Goal: Information Seeking & Learning: Compare options

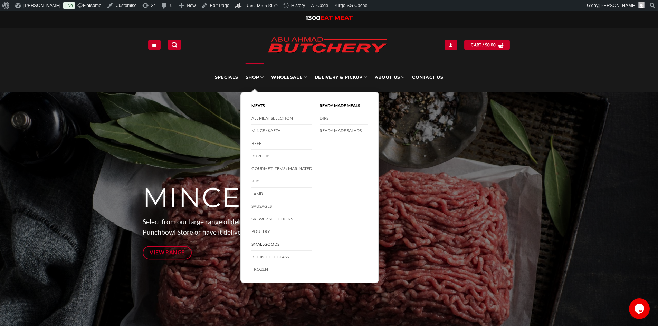
click at [274, 243] on link "Smallgoods" at bounding box center [281, 244] width 61 height 13
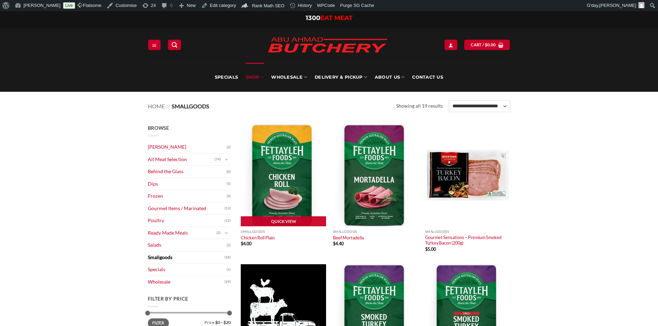
click at [287, 173] on img at bounding box center [283, 175] width 85 height 102
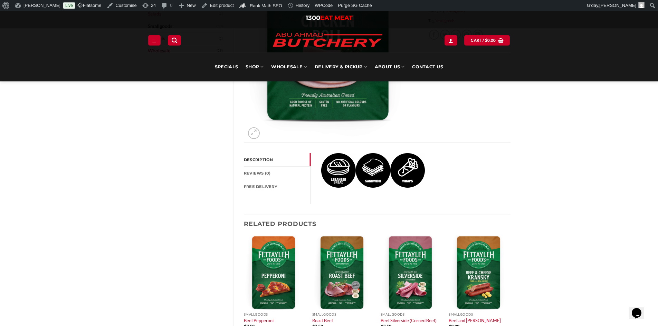
scroll to position [276, 0]
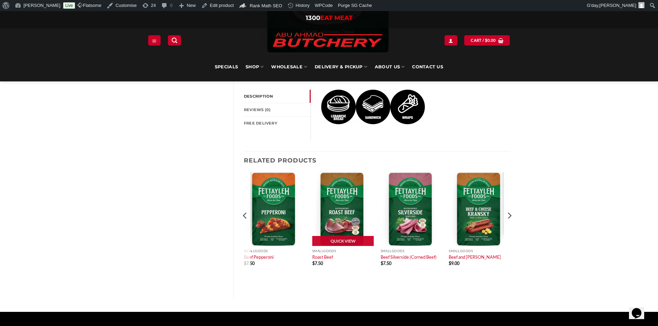
click at [352, 208] on img at bounding box center [342, 209] width 61 height 74
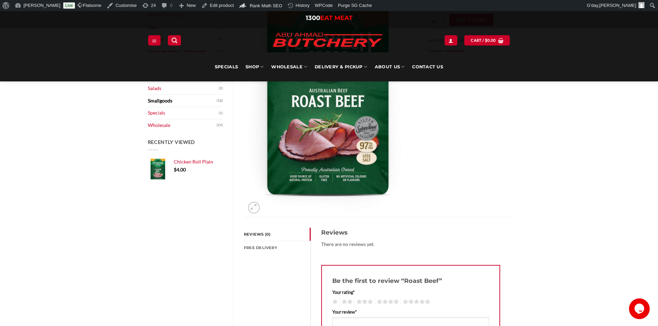
click at [593, 154] on div "Browse Abu Ahmad Butchery (2) All Meat Selection (74) Beef (18) Burgers (4) Lam…" at bounding box center [329, 274] width 658 height 641
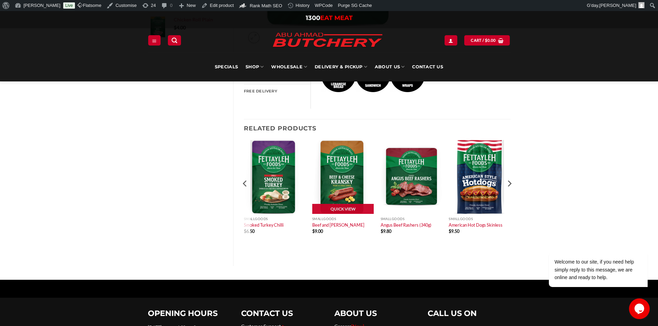
scroll to position [311, 0]
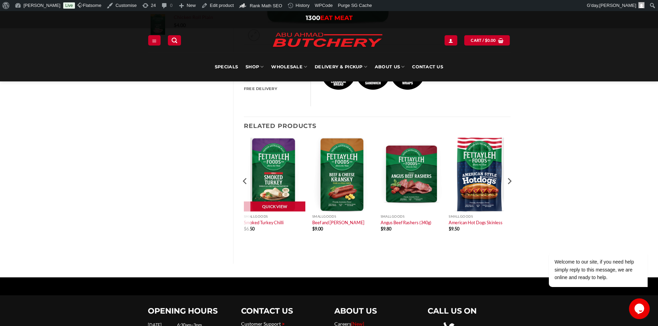
click at [267, 175] on img at bounding box center [274, 175] width 61 height 74
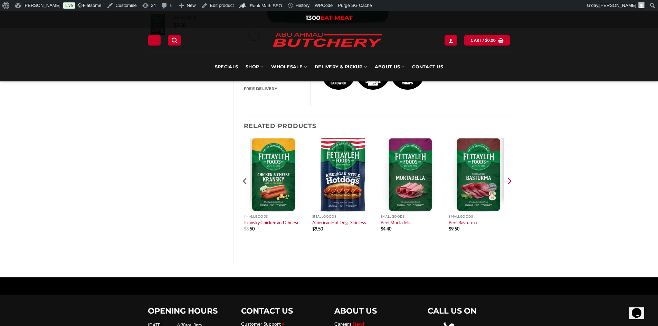
click at [510, 181] on icon "Next" at bounding box center [509, 181] width 4 height 6
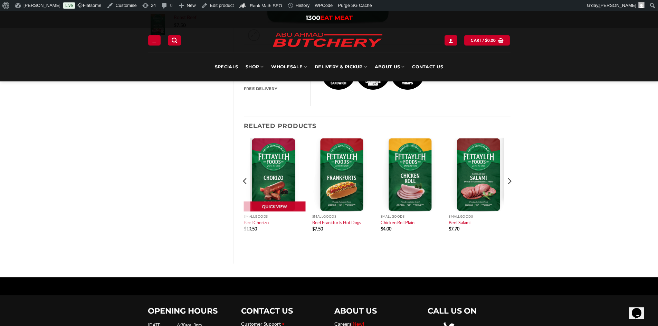
click at [292, 171] on img at bounding box center [274, 175] width 61 height 74
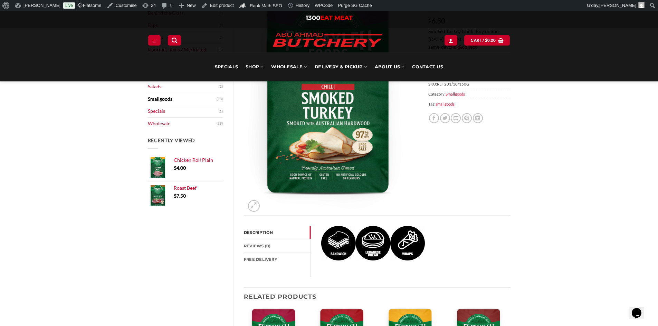
scroll to position [138, 0]
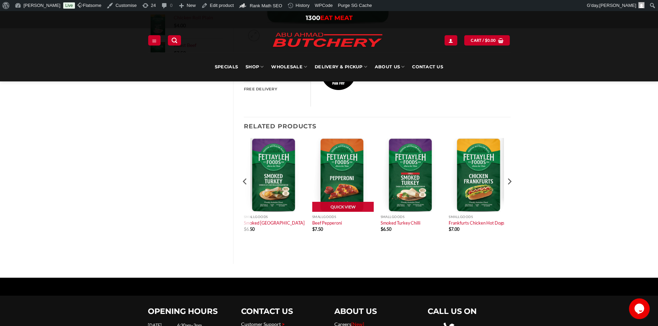
scroll to position [311, 0]
click at [352, 173] on img at bounding box center [342, 175] width 61 height 74
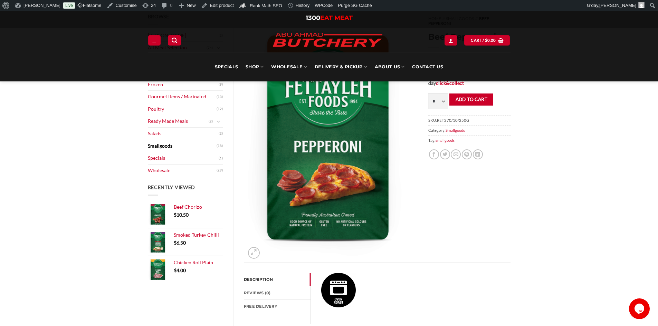
scroll to position [104, 0]
